Goal: Go to known website: Go to known website

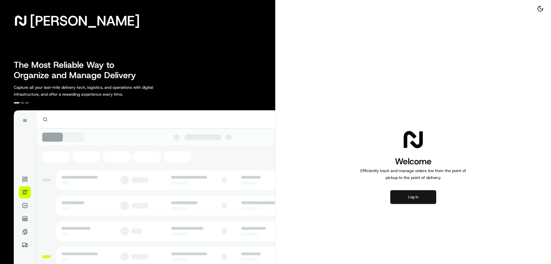
click at [421, 199] on button "Log in" at bounding box center [413, 197] width 46 height 14
